Goal: Information Seeking & Learning: Learn about a topic

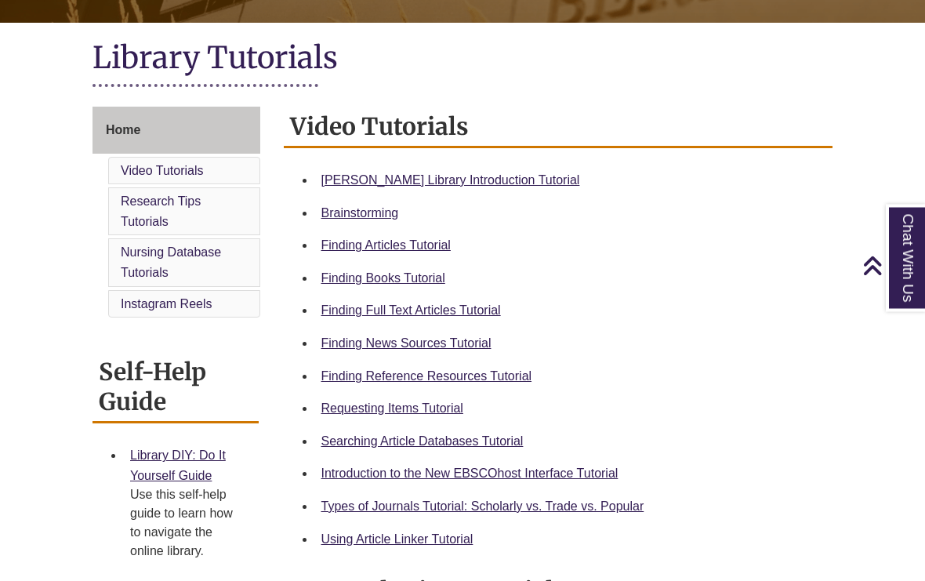
scroll to position [343, 0]
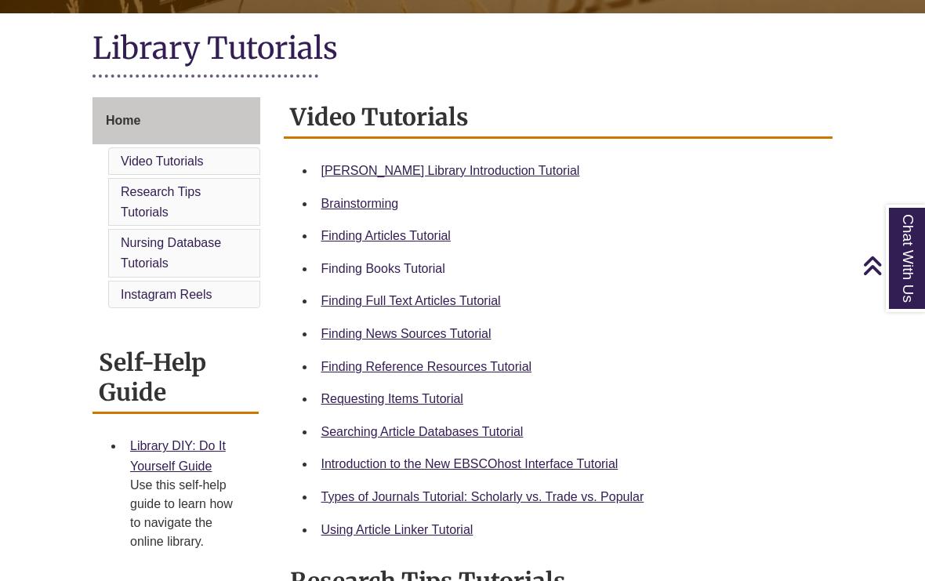
click at [434, 275] on link "Finding Books Tutorial" at bounding box center [383, 268] width 124 height 13
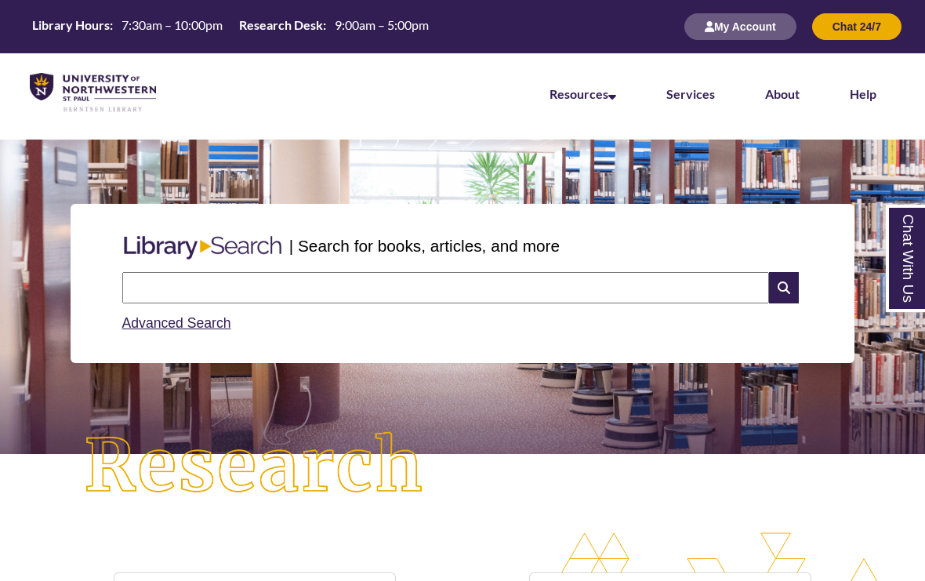
click at [424, 281] on input "text" at bounding box center [445, 287] width 647 height 31
click at [667, 293] on input "**********" at bounding box center [445, 287] width 647 height 31
click at [562, 292] on input "**********" at bounding box center [445, 287] width 647 height 31
click at [579, 516] on div "**********" at bounding box center [462, 336] width 925 height 393
click at [560, 292] on input "**********" at bounding box center [445, 287] width 647 height 31
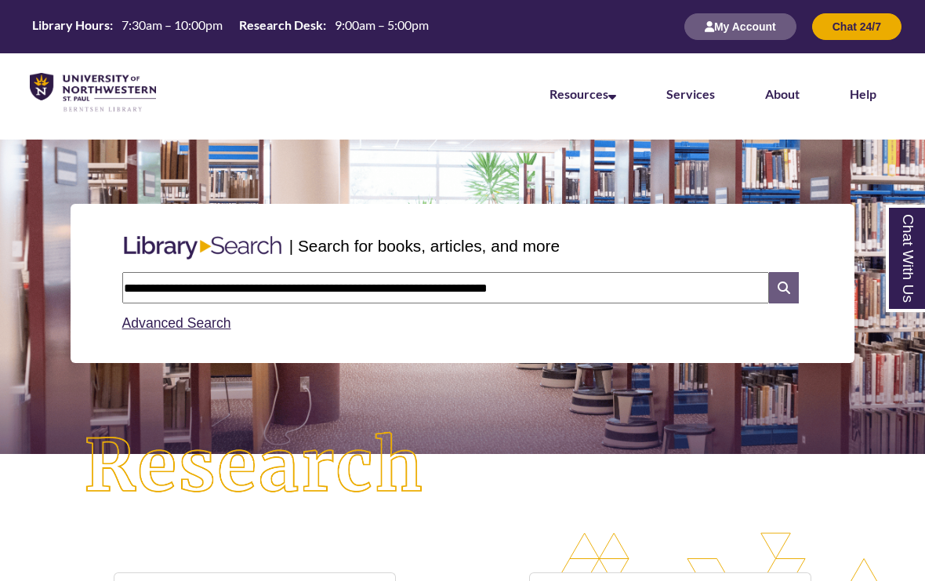
type input "**********"
click at [791, 292] on icon at bounding box center [784, 287] width 30 height 31
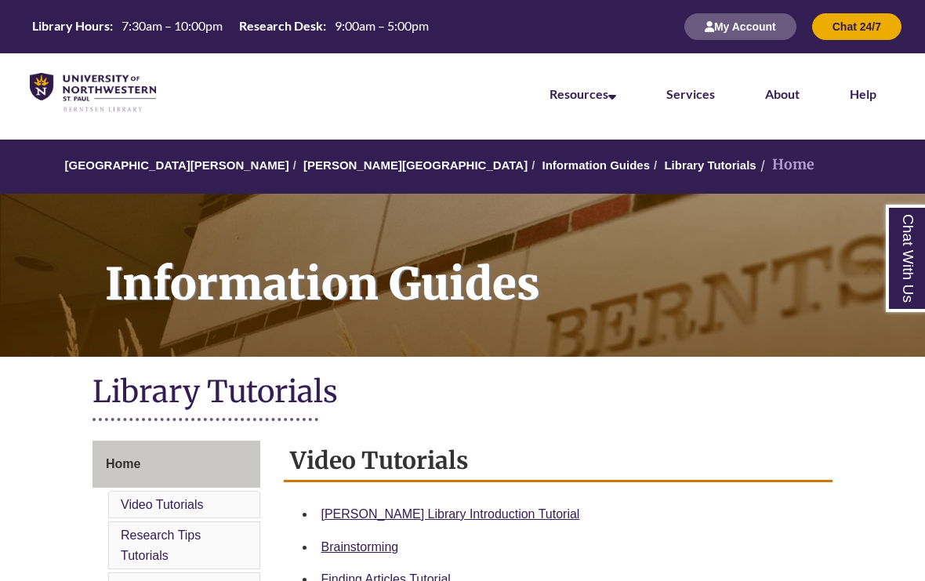
scroll to position [357, 0]
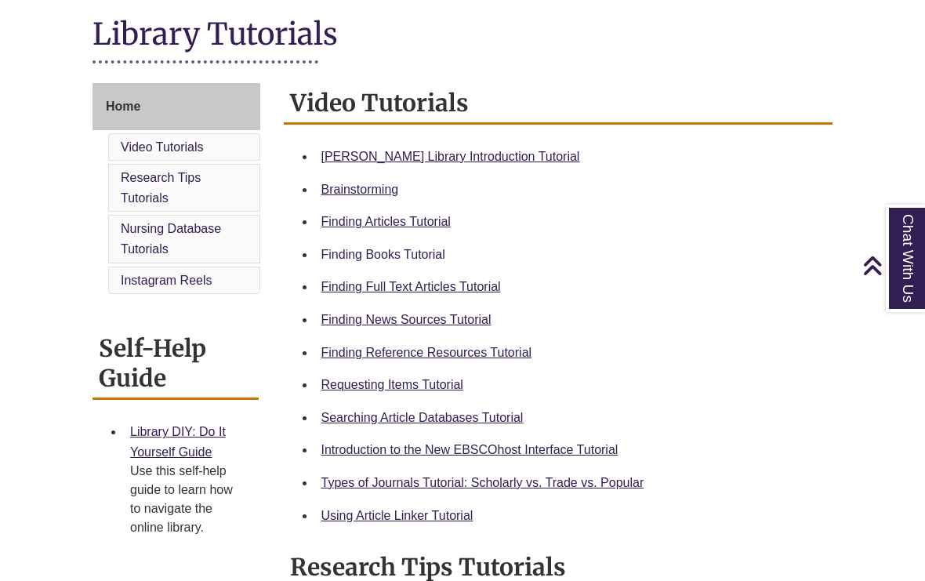
click at [375, 256] on link "Finding Books Tutorial" at bounding box center [383, 254] width 124 height 13
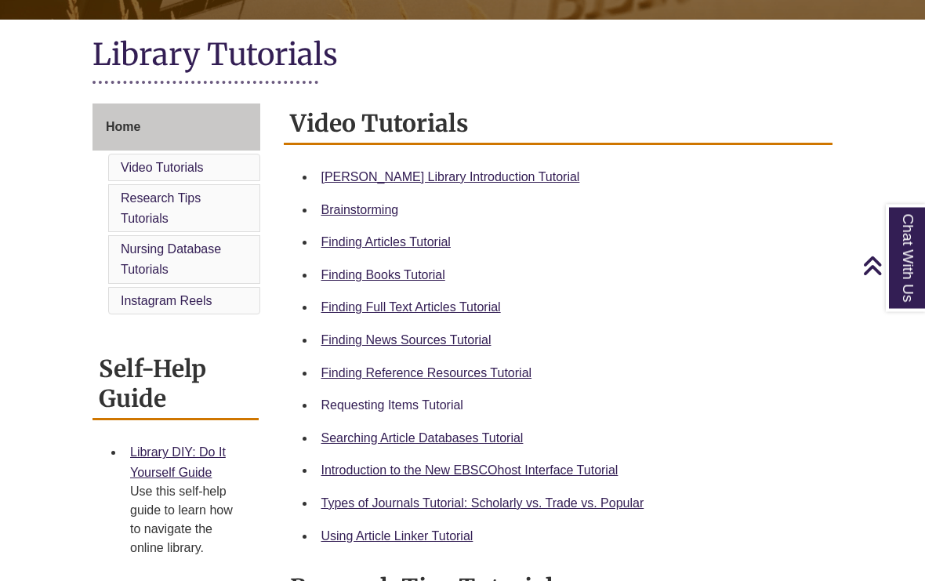
click at [418, 407] on link "Requesting Items Tutorial" at bounding box center [392, 405] width 142 height 13
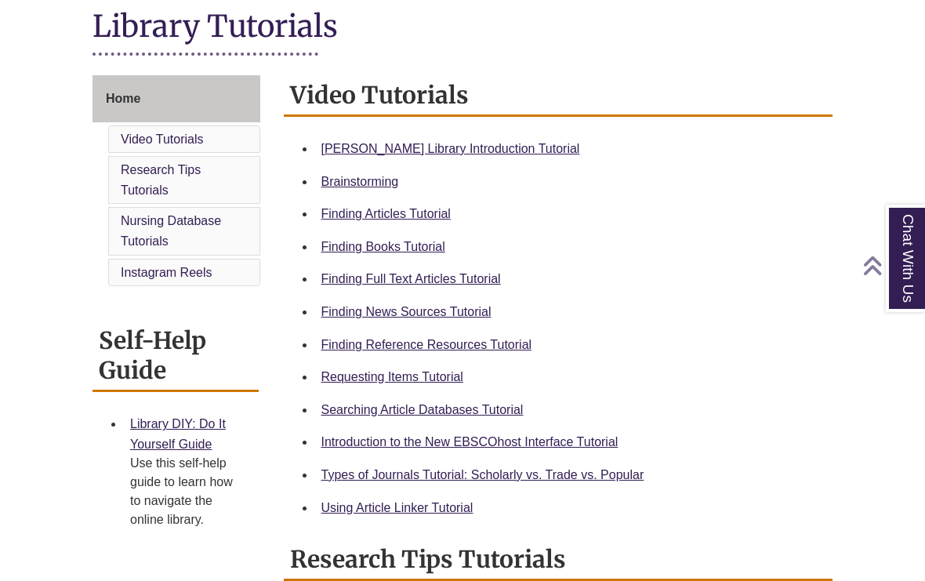
scroll to position [365, 0]
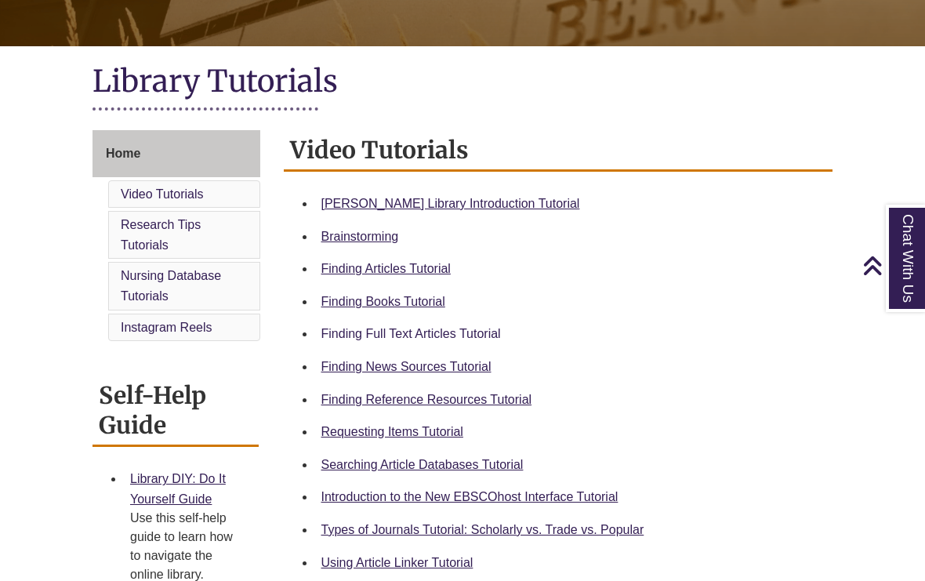
scroll to position [312, 0]
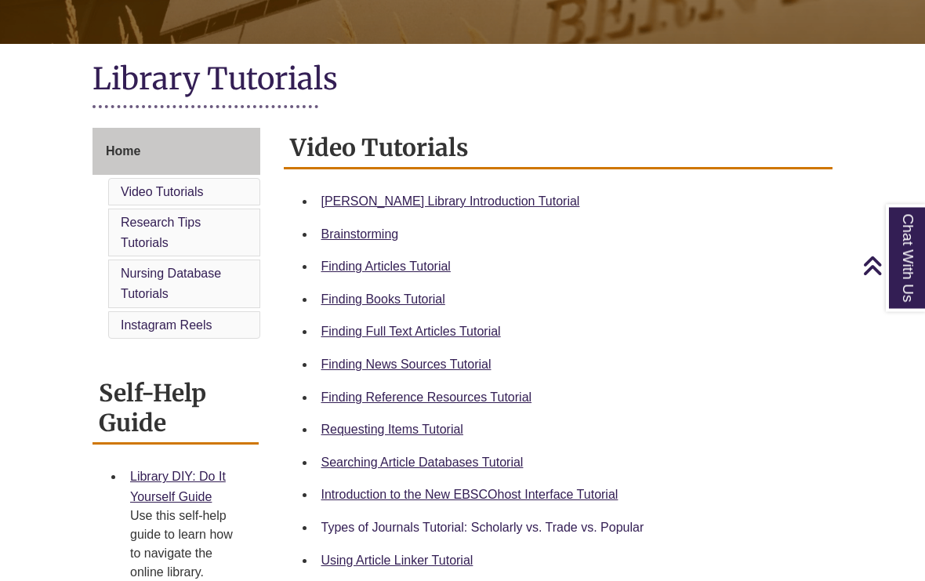
click at [401, 528] on link "Types of Journals Tutorial: Scholarly vs. Trade vs. Popular" at bounding box center [482, 527] width 323 height 13
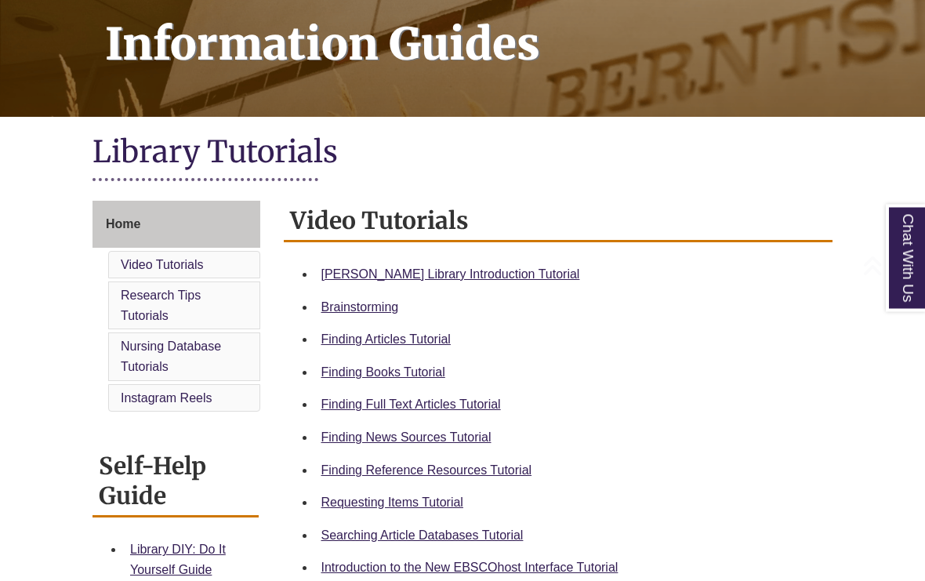
scroll to position [350, 0]
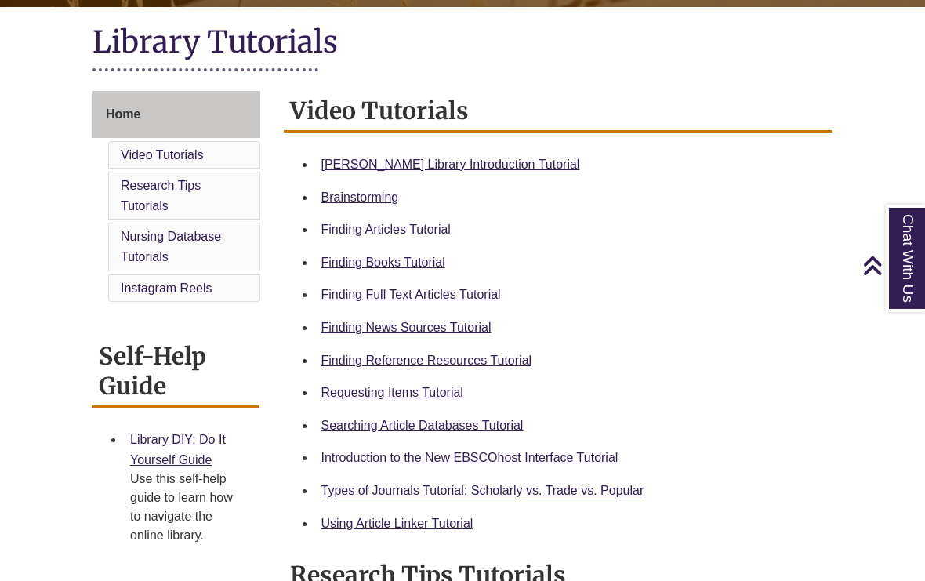
click at [400, 233] on link "Finding Articles Tutorial" at bounding box center [385, 229] width 129 height 13
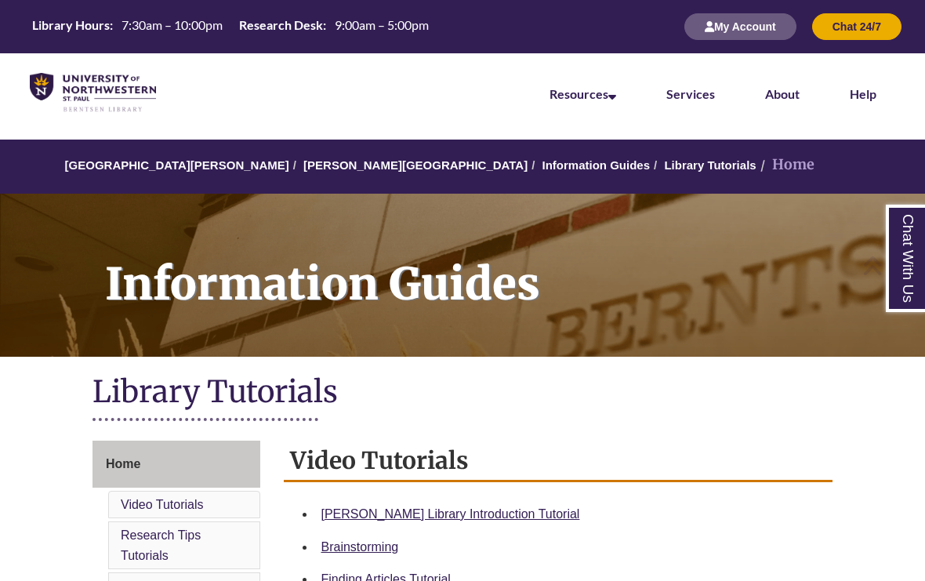
scroll to position [365, 0]
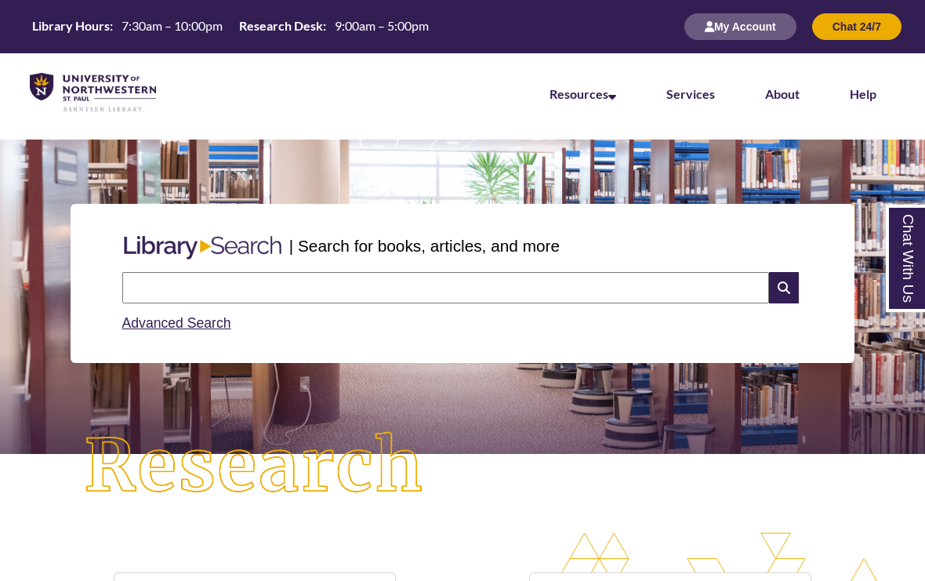
click at [202, 300] on input "text" at bounding box center [445, 287] width 647 height 31
type input "**********"
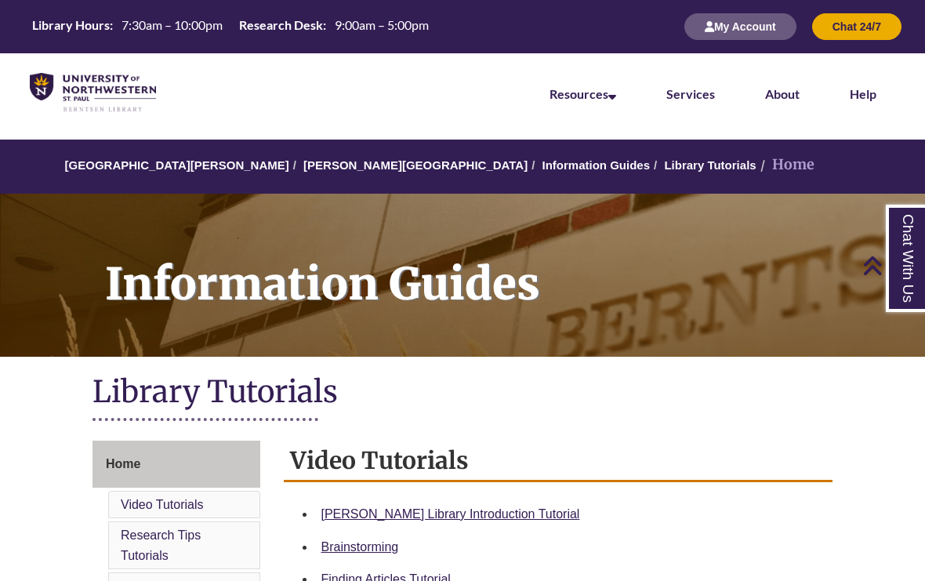
scroll to position [365, 0]
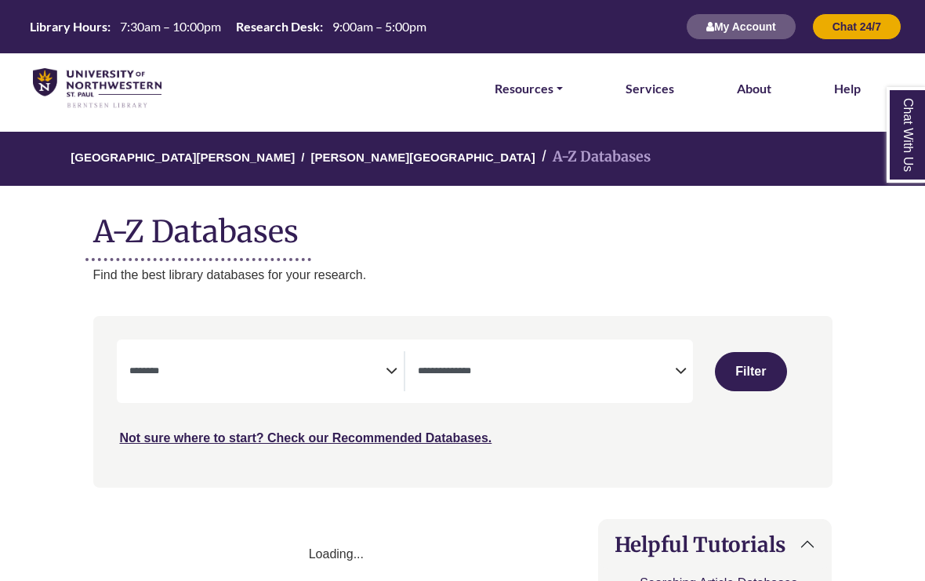
select select "Database Subject Filter"
select select "Database Types Filter"
select select "Database Subject Filter"
select select "Database Types Filter"
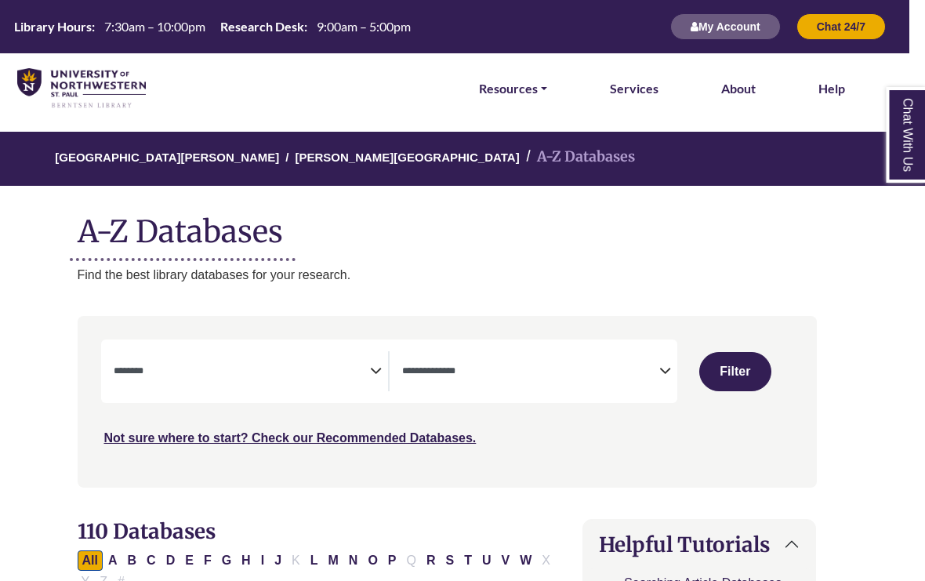
scroll to position [0, 16]
click at [357, 368] on textarea "Search" at bounding box center [242, 372] width 257 height 13
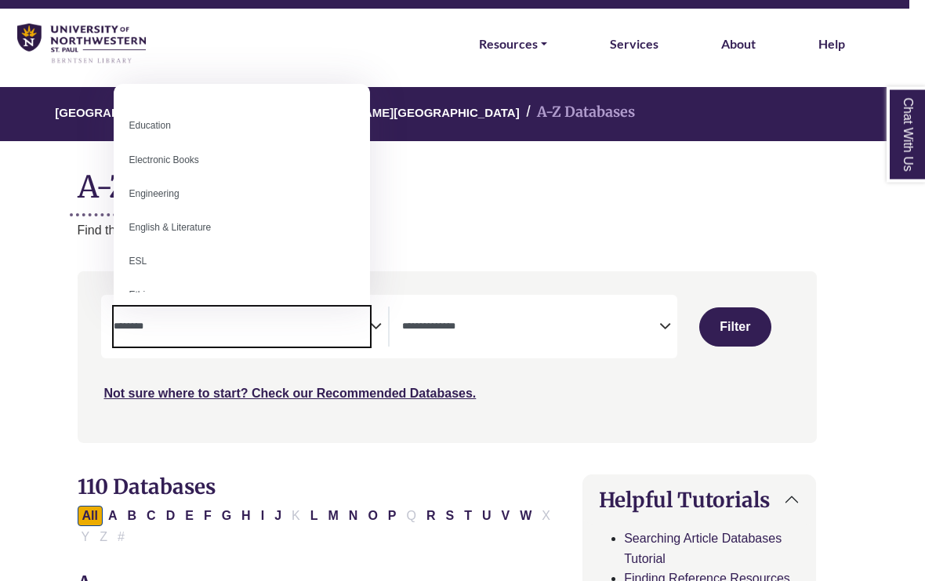
scroll to position [431, 0]
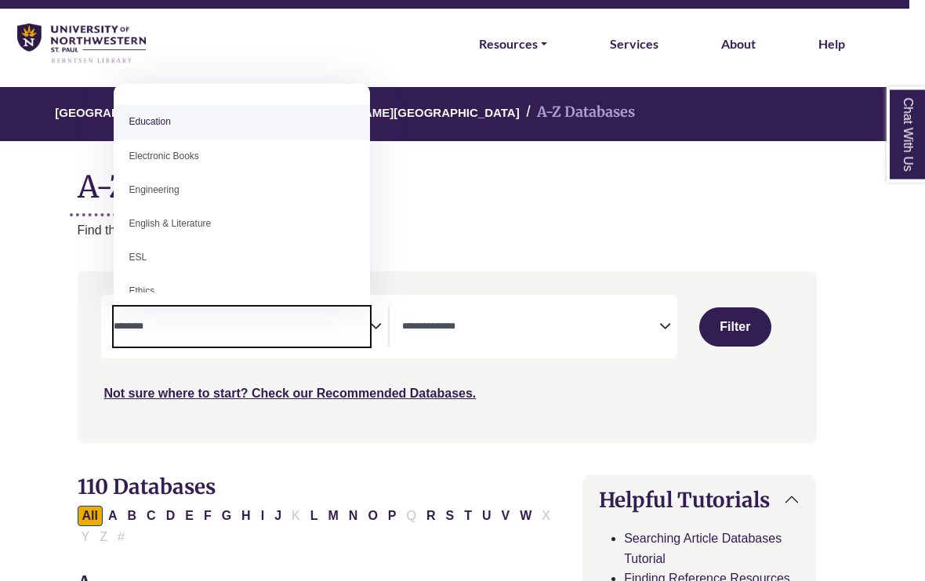
select select "*****"
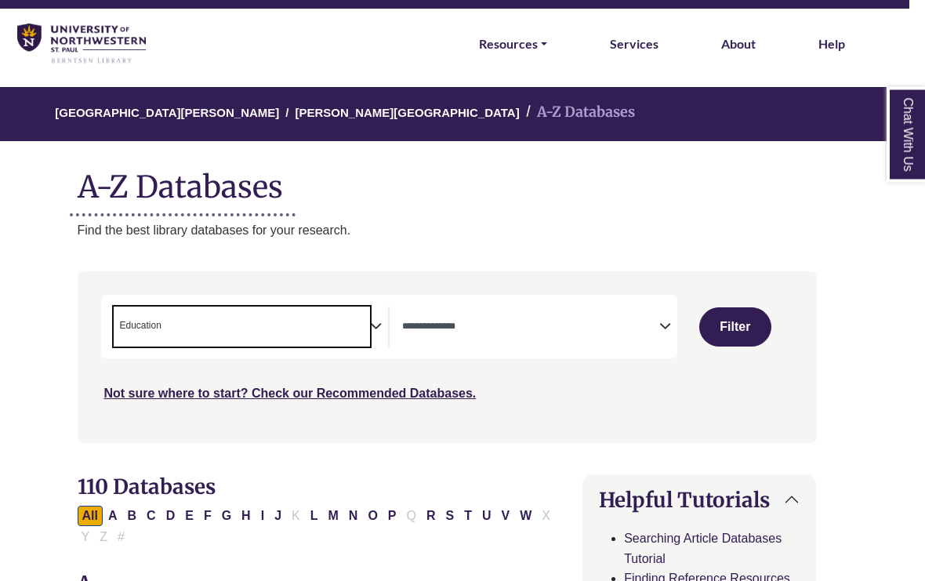
click at [463, 323] on textarea "Search" at bounding box center [530, 328] width 257 height 13
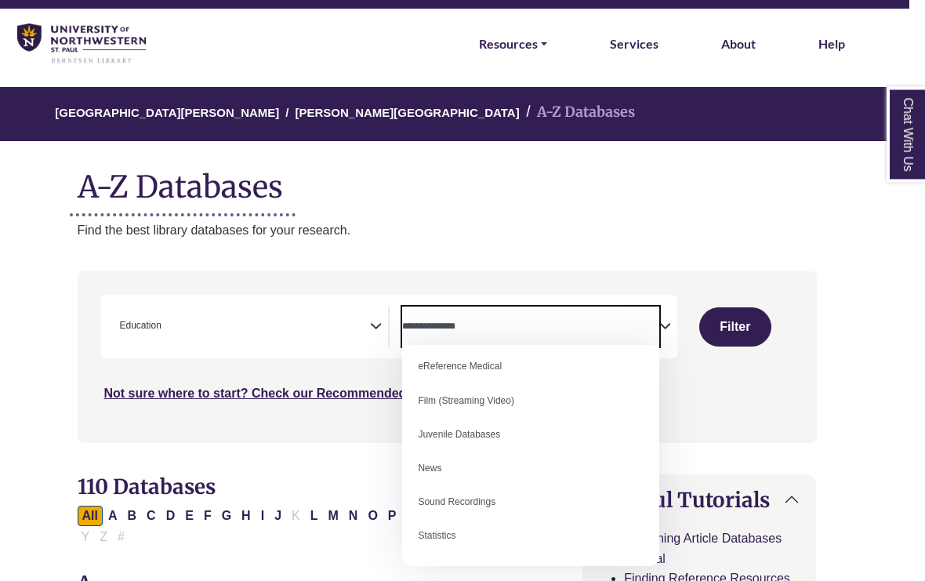
scroll to position [107, 0]
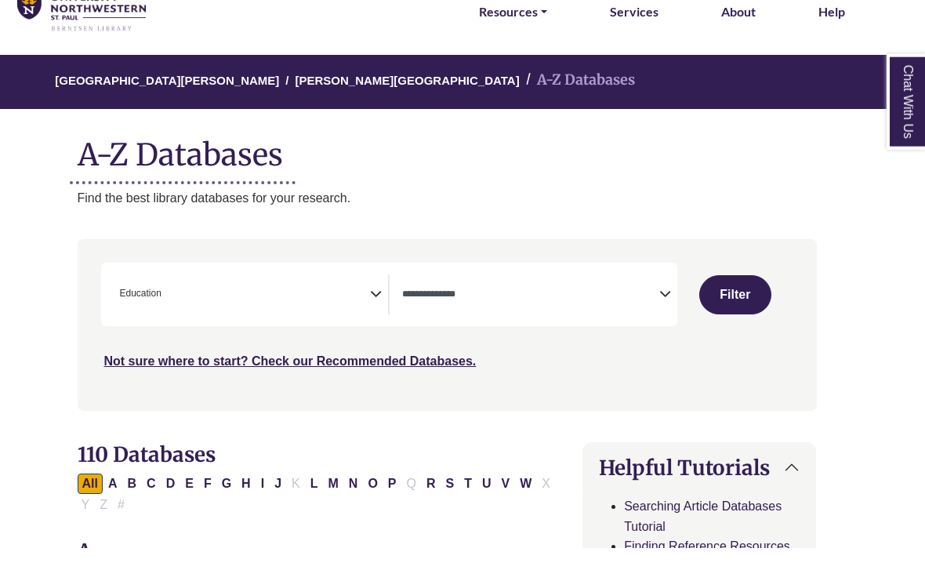
click at [303, 432] on div "**********" at bounding box center [447, 369] width 758 height 194
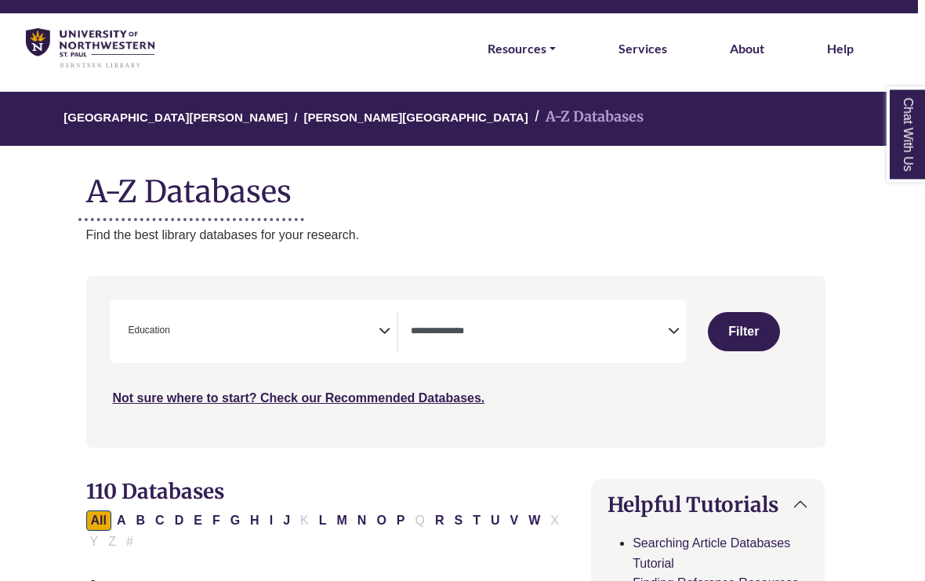
scroll to position [47, 2]
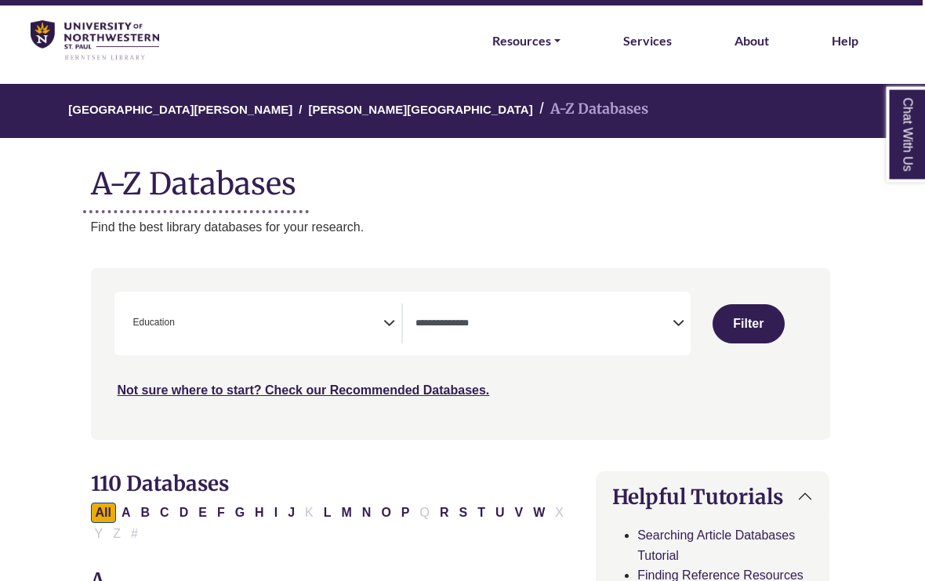
click at [390, 320] on icon "Search filters" at bounding box center [390, 322] width 12 height 24
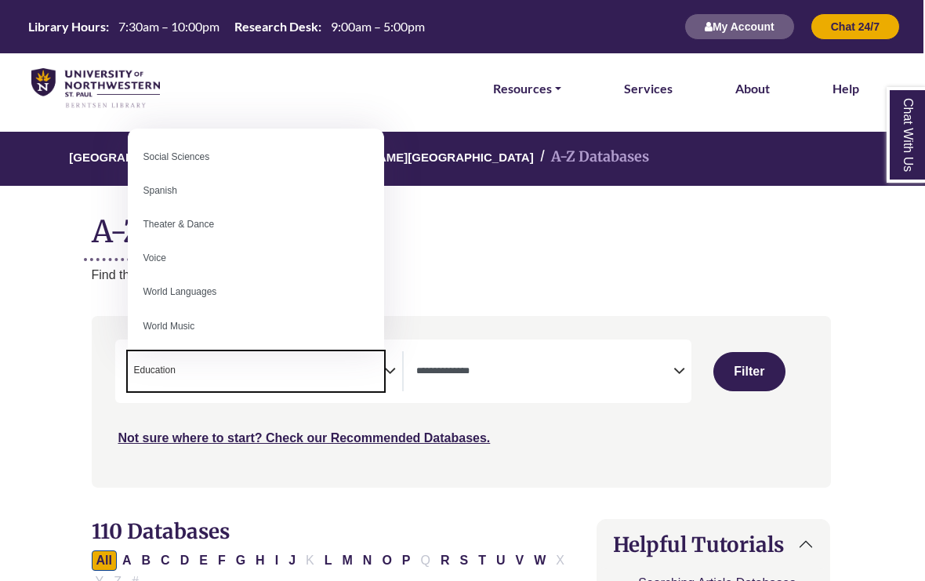
scroll to position [1388, 0]
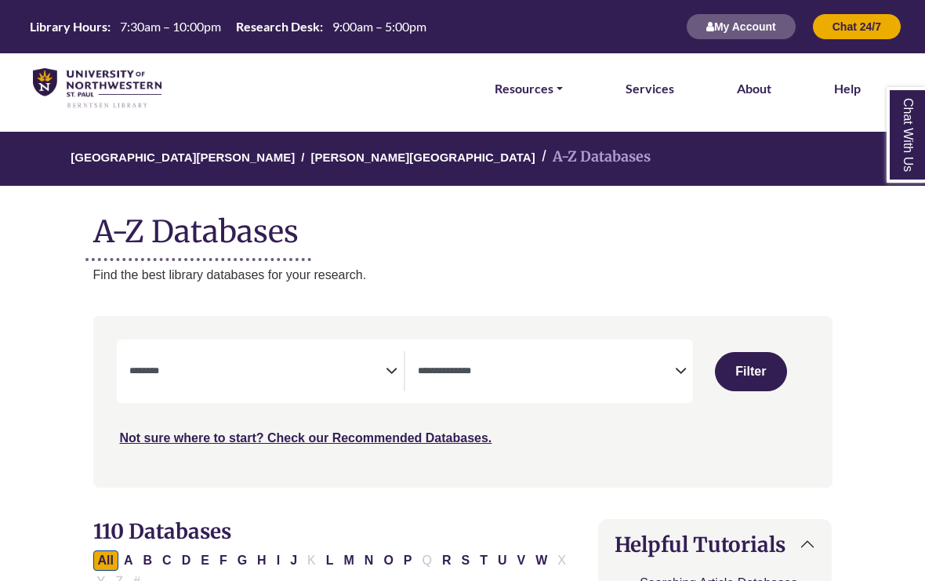
select select "Database Subject Filter"
select select "Database Types Filter"
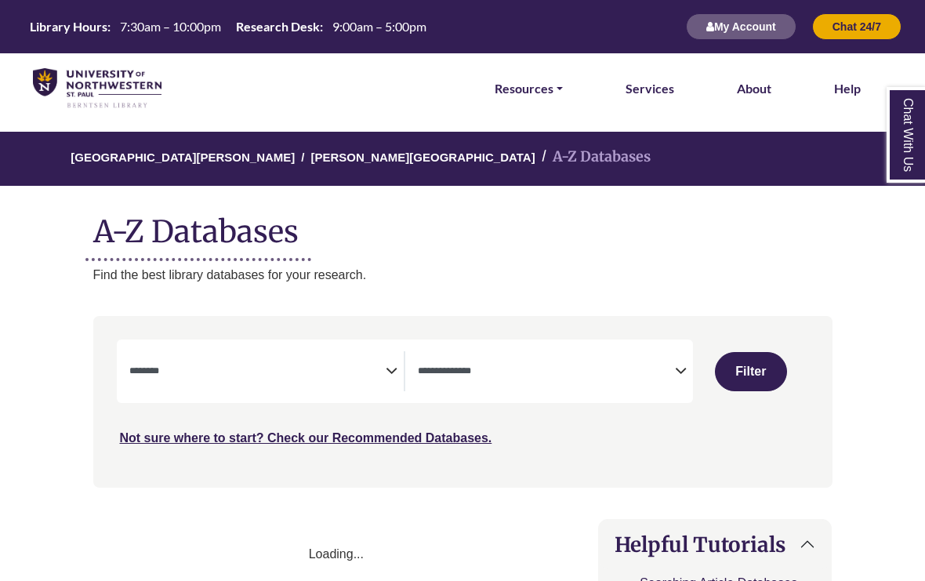
select select "Database Subject Filter"
select select "Database Types Filter"
select select "Database Subject Filter"
select select "Database Types Filter"
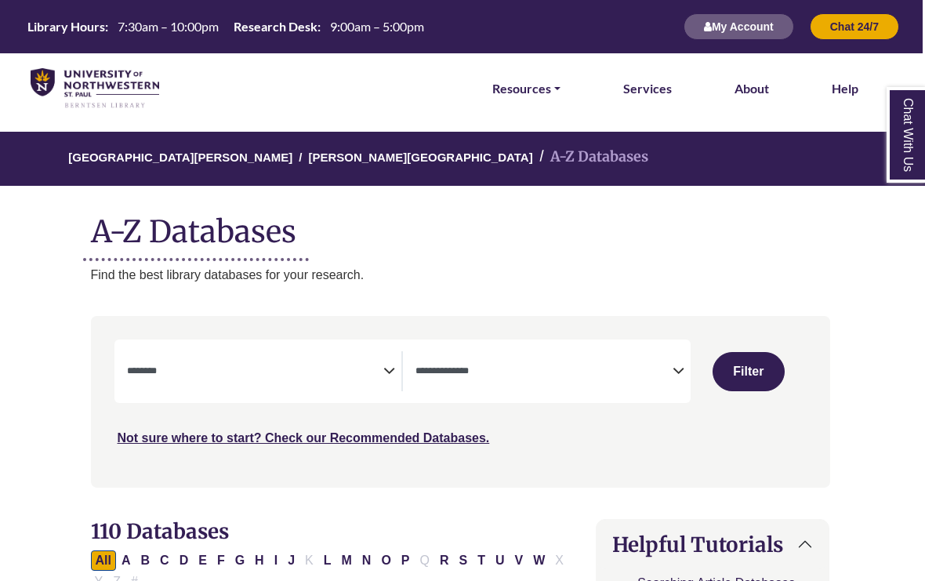
click at [393, 368] on icon "Search filters" at bounding box center [389, 369] width 12 height 24
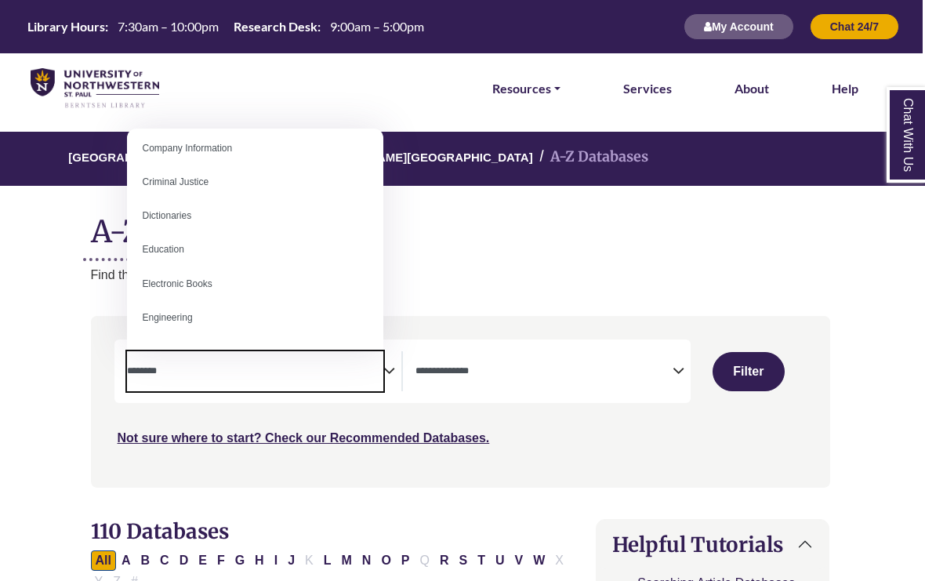
scroll to position [352, 0]
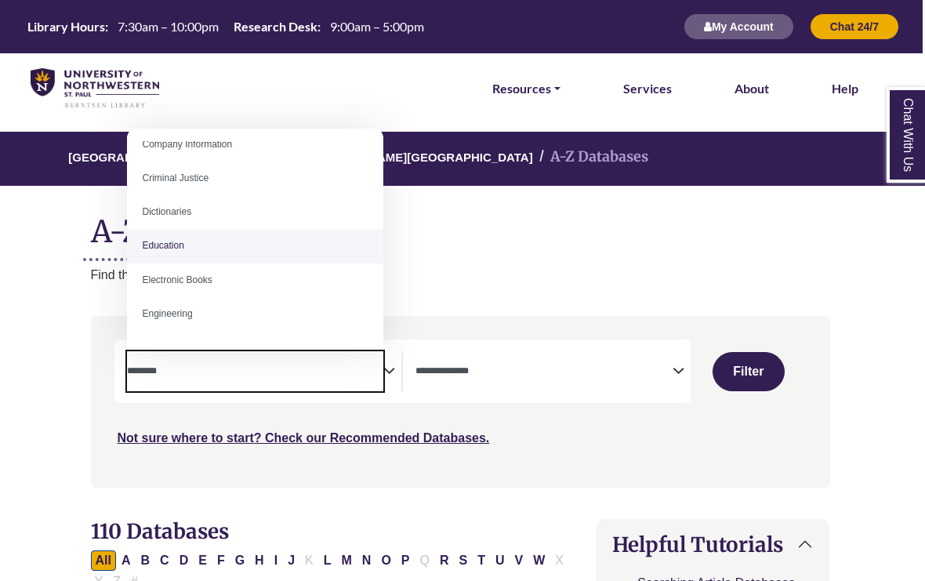
select select "*****"
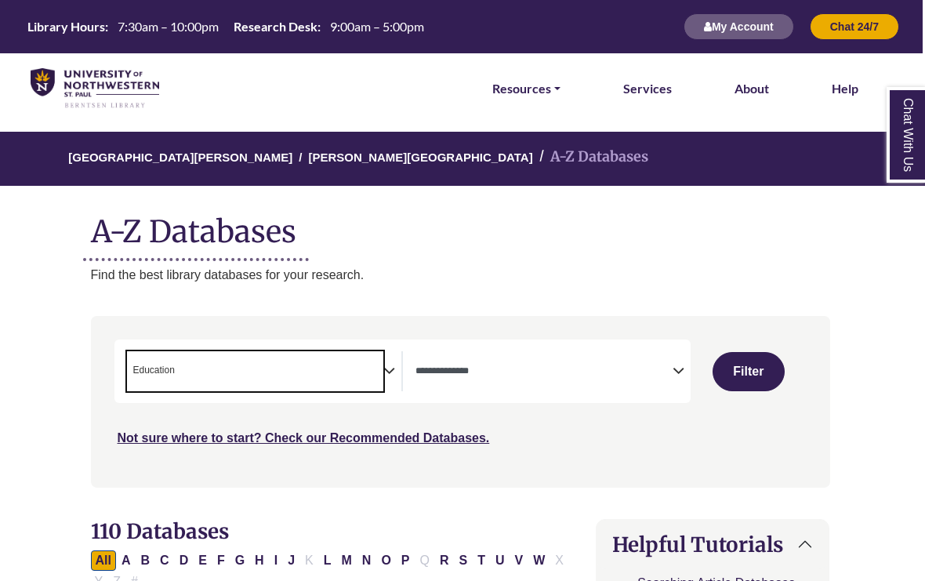
click at [323, 368] on span "× Education" at bounding box center [255, 371] width 257 height 40
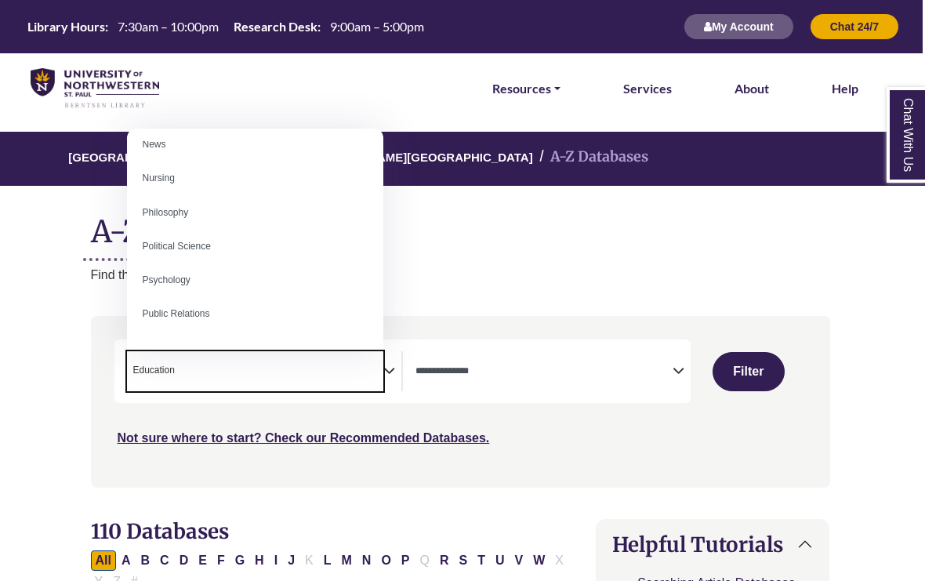
scroll to position [1190, 0]
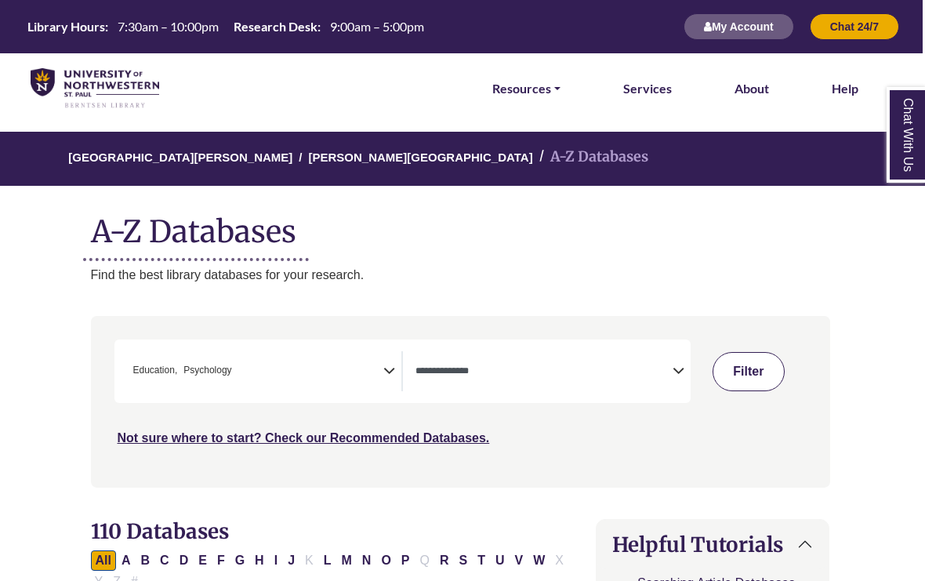
click at [758, 369] on button "Filter" at bounding box center [749, 371] width 72 height 39
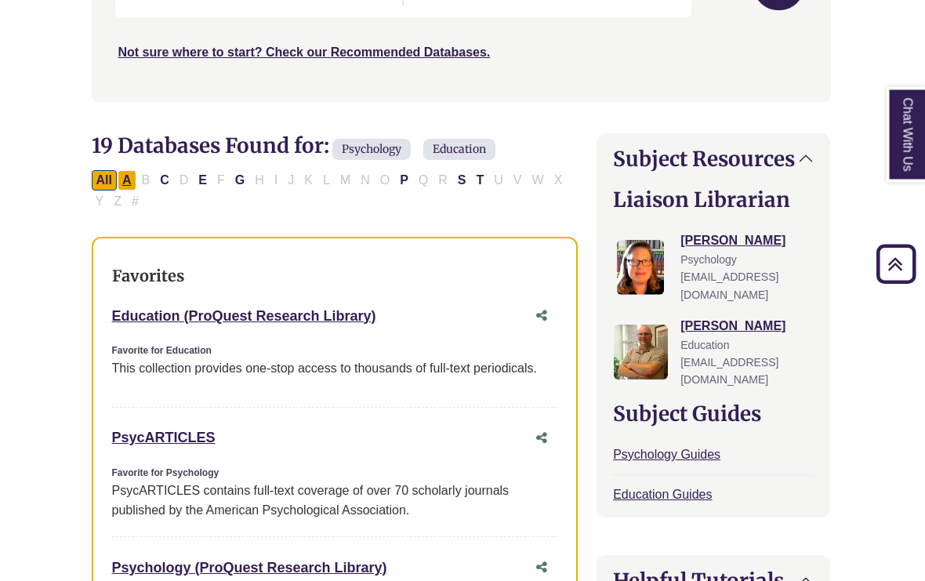
scroll to position [386, 2]
click at [110, 180] on button "All" at bounding box center [104, 180] width 25 height 20
select select "Database Types Filter"
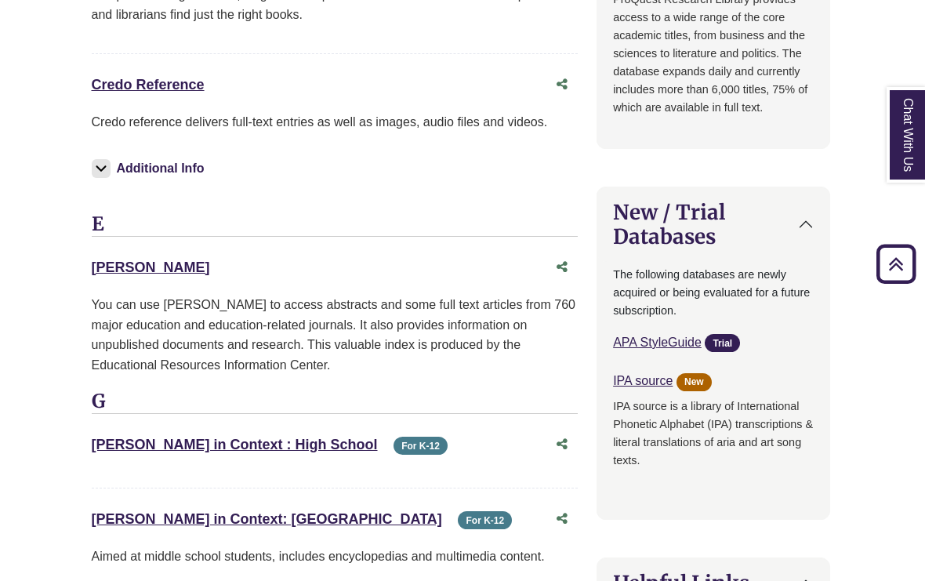
scroll to position [1652, 2]
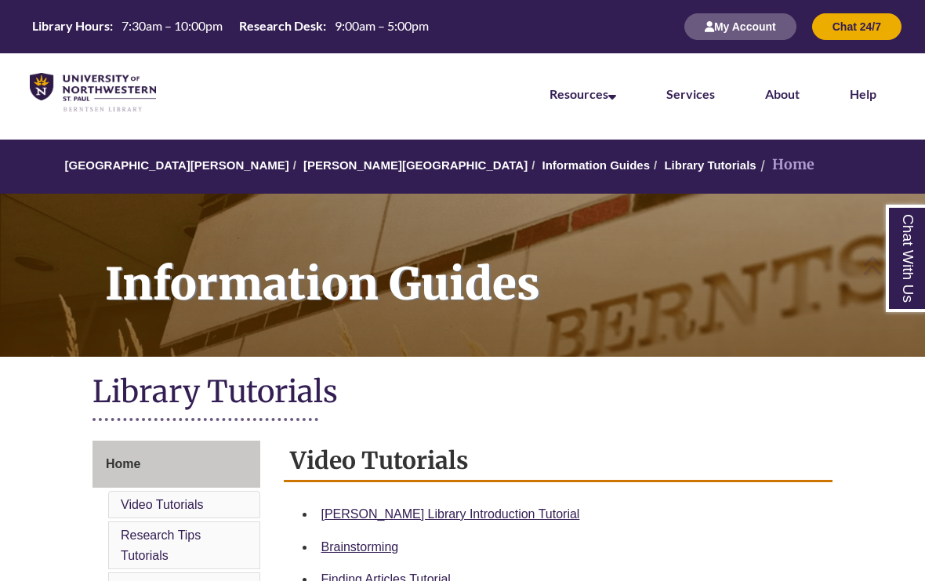
scroll to position [365, 0]
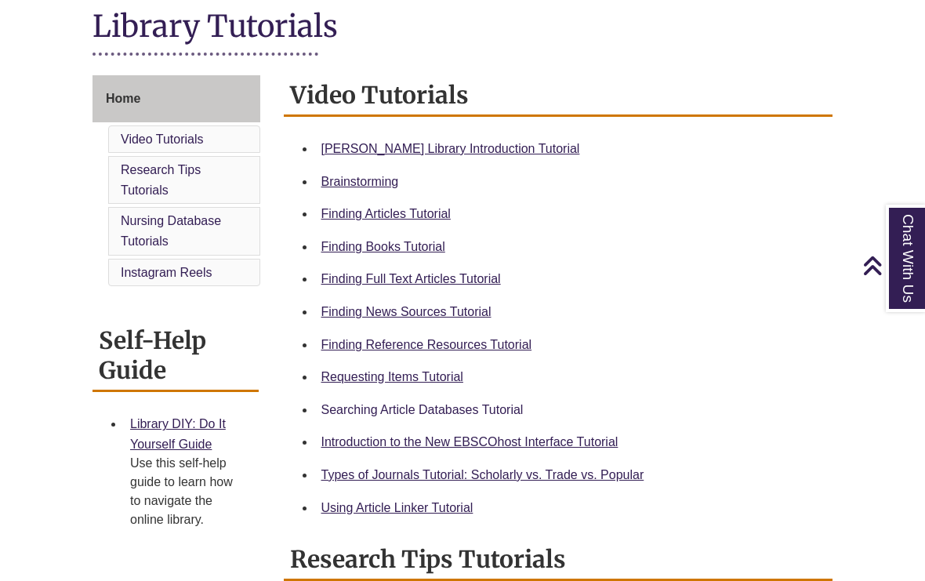
click at [395, 416] on link "Searching Article Databases Tutorial" at bounding box center [422, 409] width 202 height 13
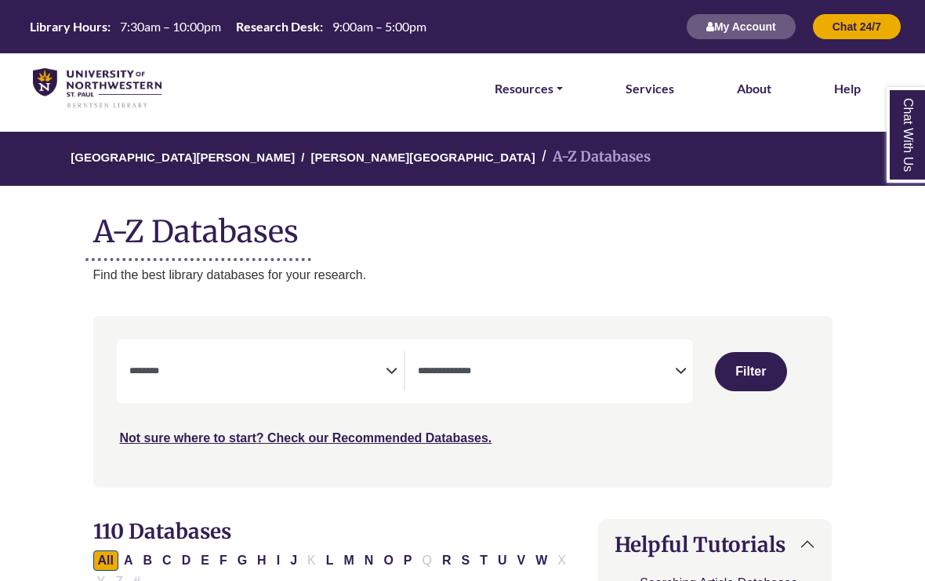
select select "Database Subject Filter"
select select "Database Types Filter"
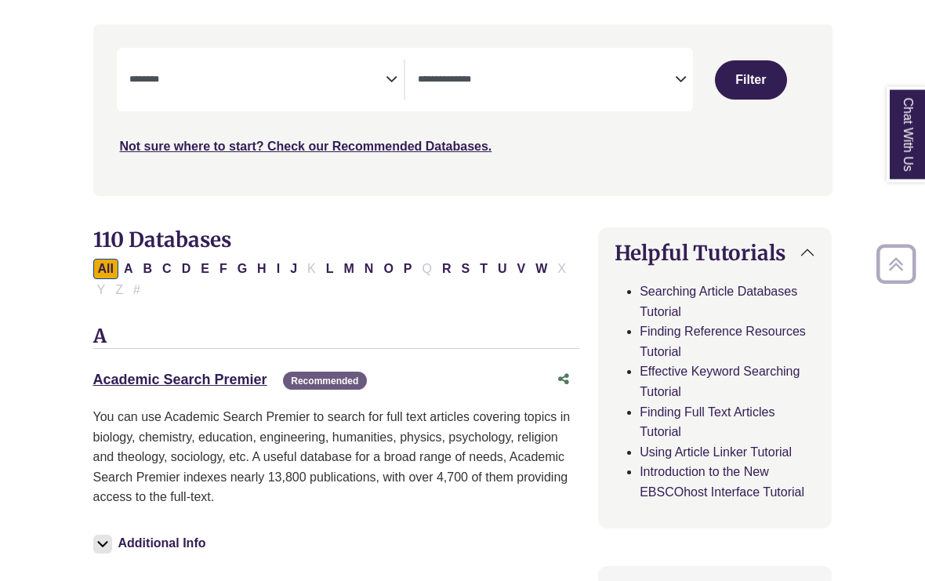
scroll to position [301, 0]
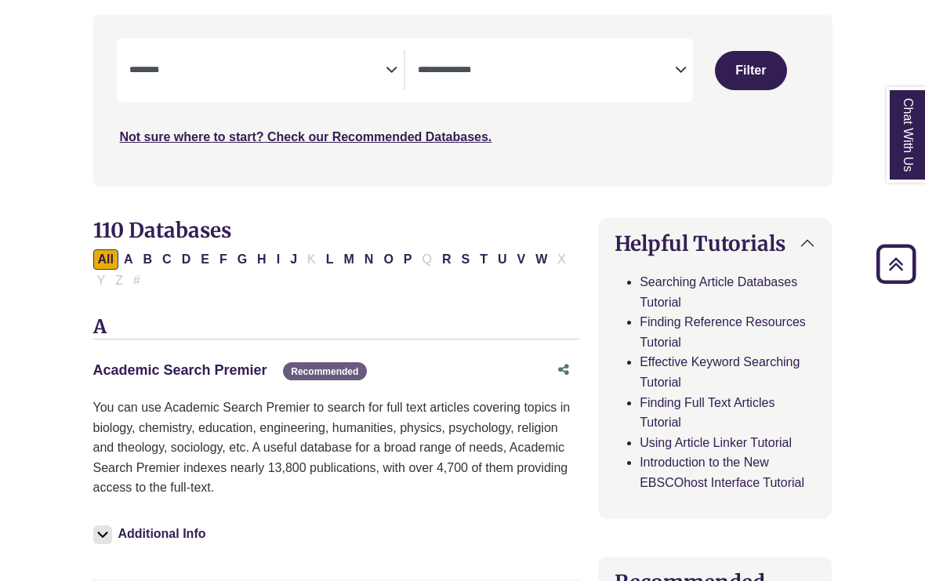
click at [221, 365] on link "Academic Search Premier This link opens in a new window" at bounding box center [180, 370] width 174 height 16
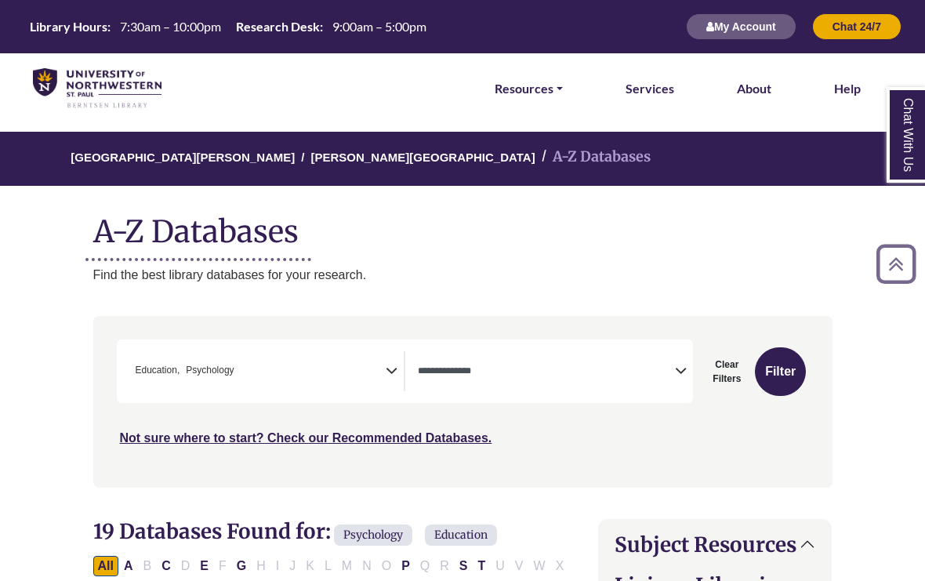
select select "Database Types Filter"
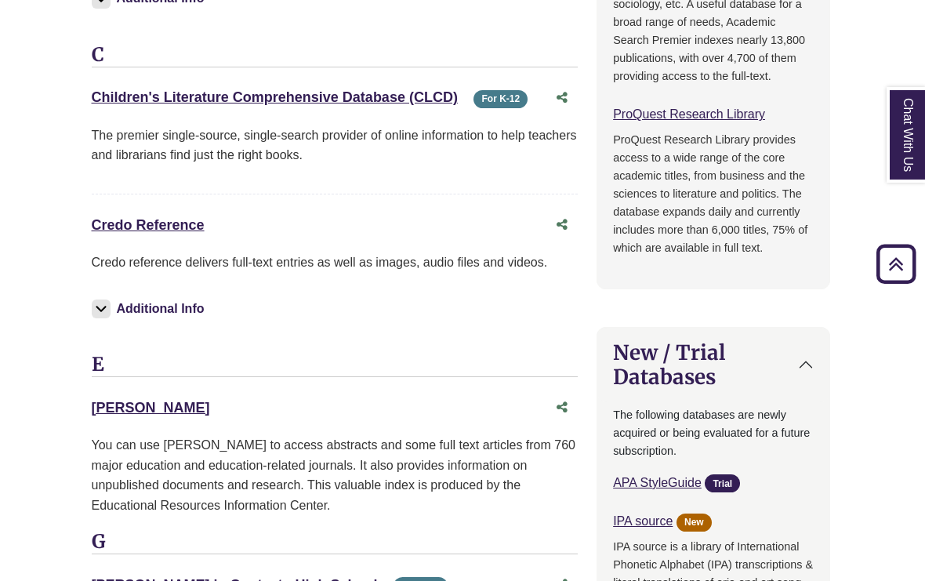
scroll to position [1511, 2]
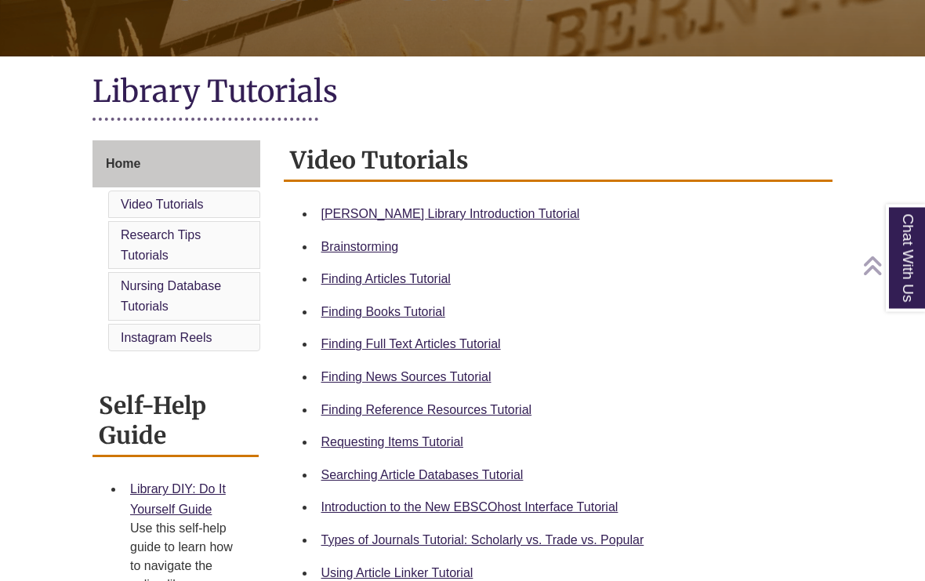
scroll to position [241, 0]
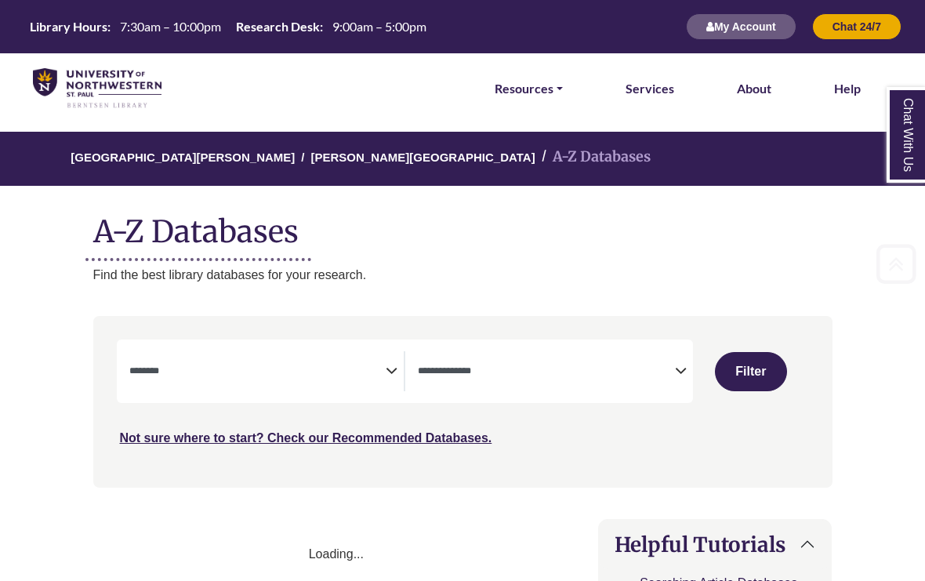
select select "Database Subject Filter"
select select "Database Types Filter"
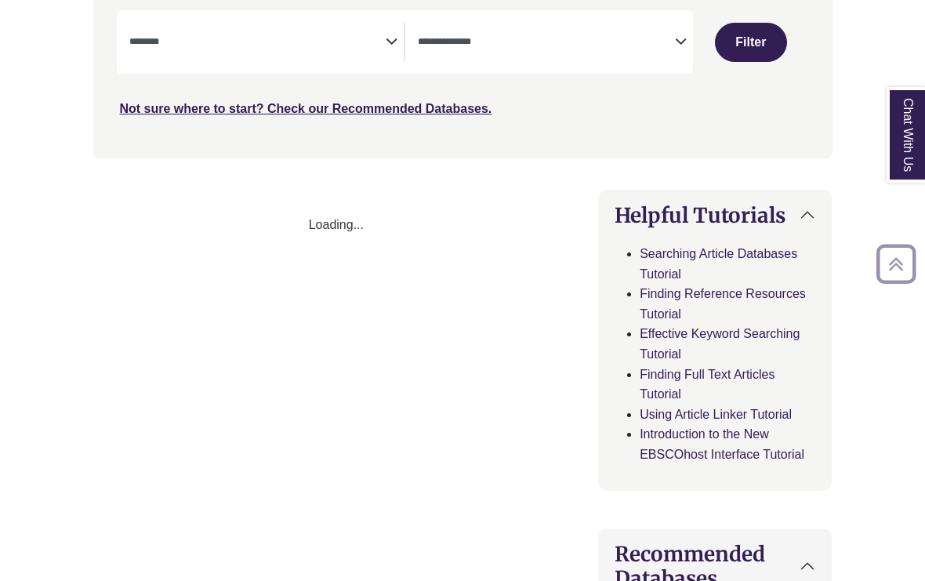
select select "Database Subject Filter"
select select "Database Types Filter"
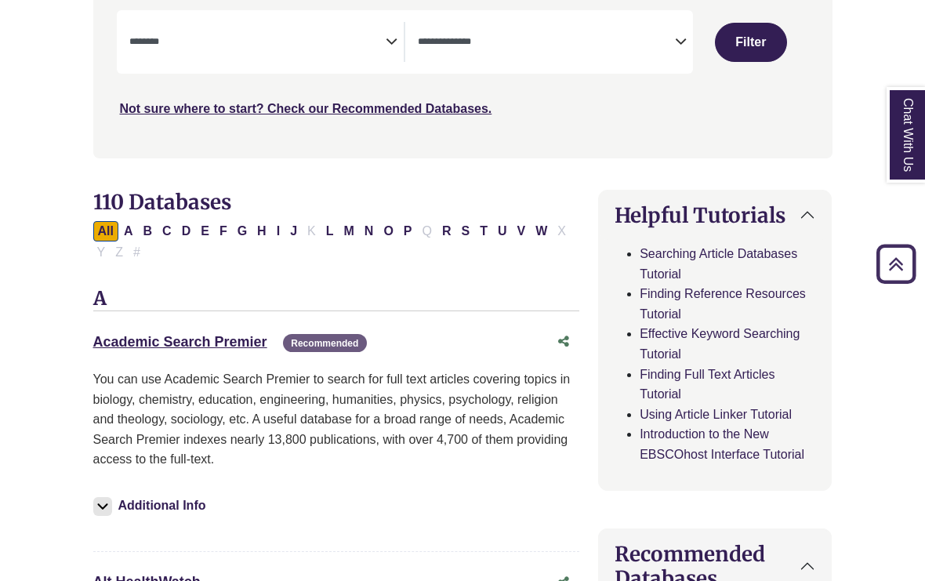
click at [129, 350] on div "Academic Search Premier This link opens in a new window Recommended" at bounding box center [320, 342] width 455 height 23
click at [173, 336] on link "Academic Search Premier This link opens in a new window" at bounding box center [180, 342] width 174 height 16
